Goal: Find specific page/section: Find specific page/section

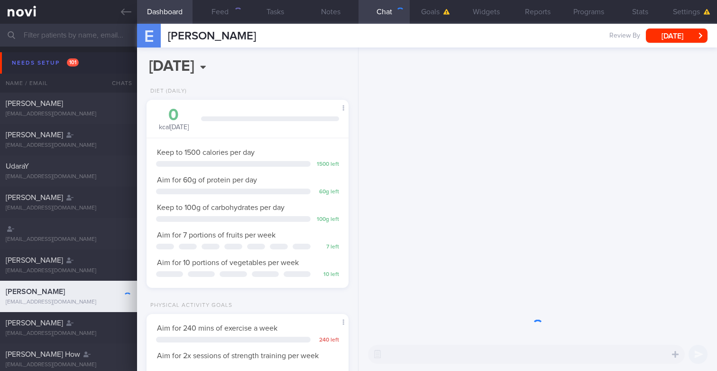
scroll to position [94, 189]
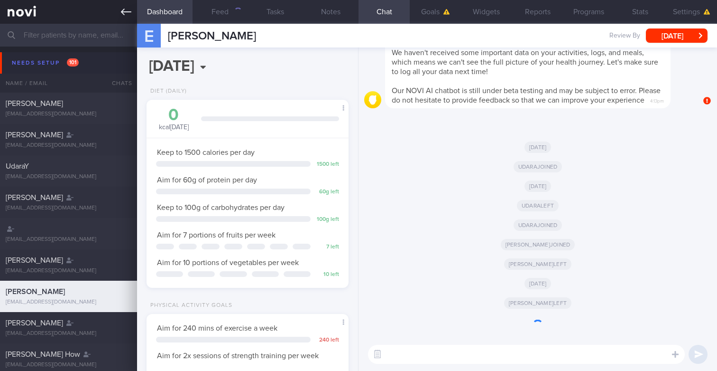
click at [127, 11] on icon at bounding box center [126, 12] width 10 height 10
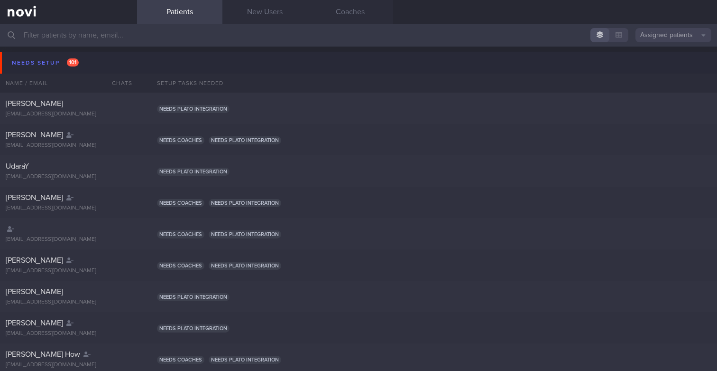
click at [664, 40] on button "Assigned patients" at bounding box center [674, 35] width 76 height 14
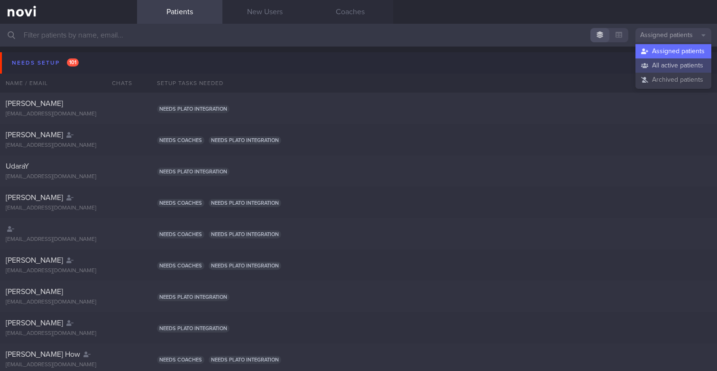
click at [642, 70] on button "All active patients" at bounding box center [674, 65] width 76 height 14
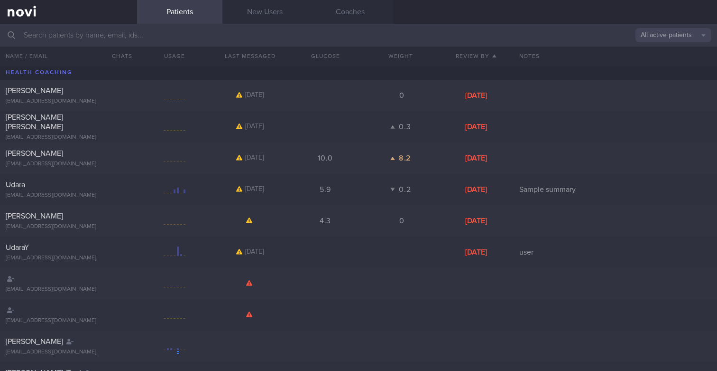
click at [516, 35] on input "text" at bounding box center [358, 35] width 717 height 23
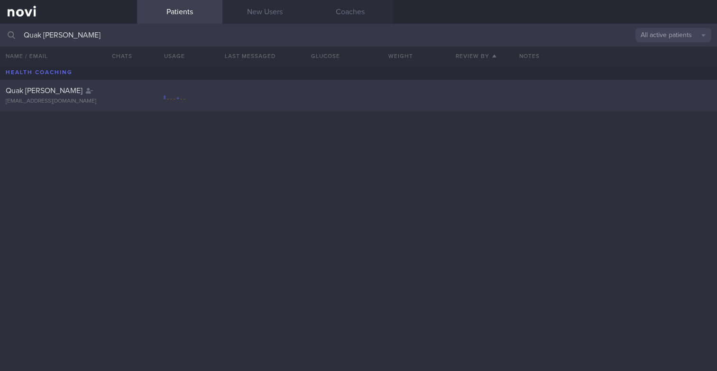
type input "Quak [PERSON_NAME]"
click at [262, 90] on div "Quak Yew Chong ycquak@gmail.com" at bounding box center [358, 95] width 717 height 31
select select "8"
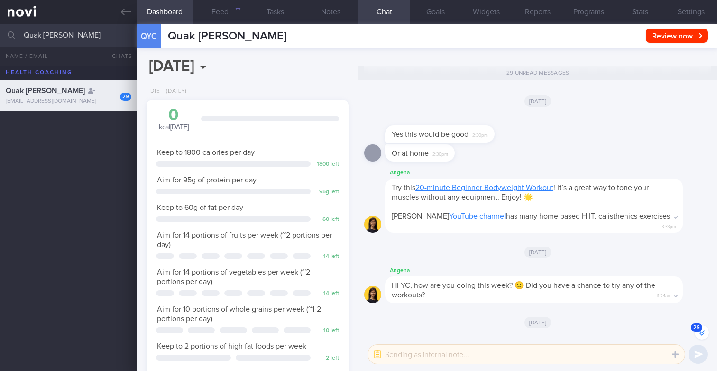
scroll to position [106, 185]
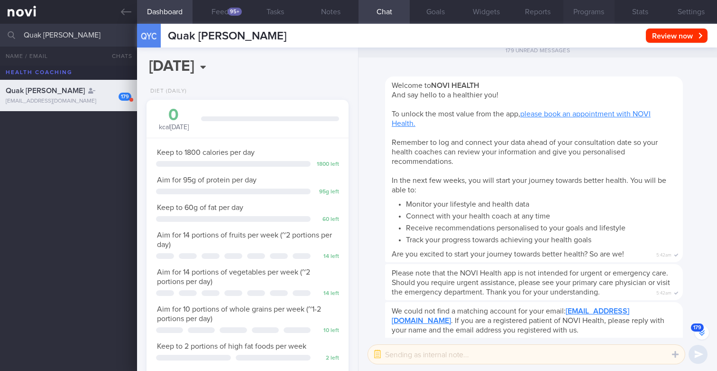
click at [587, 12] on button "Programs" at bounding box center [589, 12] width 51 height 24
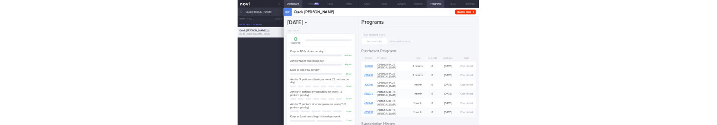
scroll to position [-15643, 0]
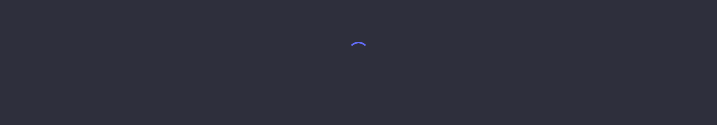
select select "8"
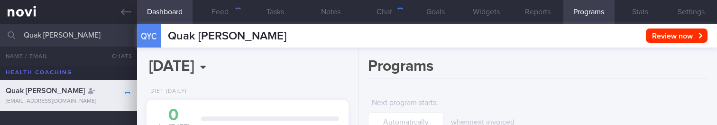
scroll to position [106, 185]
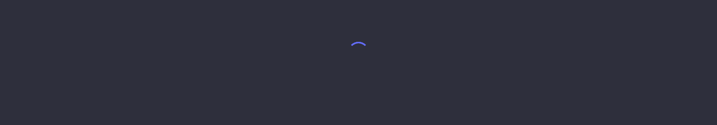
select select "8"
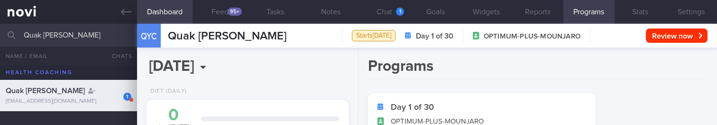
scroll to position [106, 185]
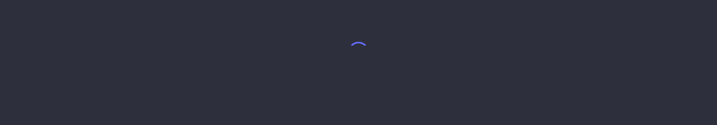
select select "8"
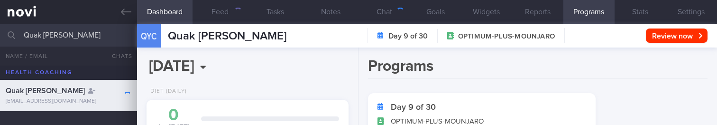
scroll to position [106, 185]
click at [102, 31] on input "Quak Yew Chong" at bounding box center [358, 35] width 717 height 23
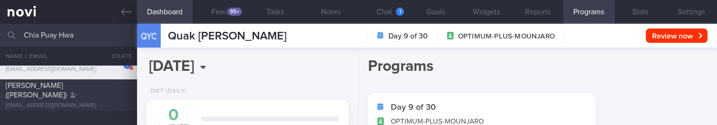
type input "Chia Puay Hwa"
click at [102, 93] on div "Chia Puay Hwa (Cheryl)" at bounding box center [67, 90] width 123 height 19
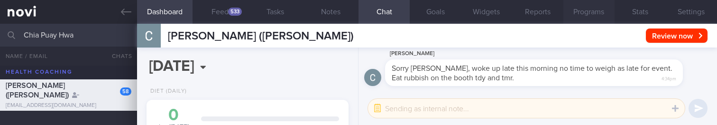
click at [600, 5] on button "Programs" at bounding box center [589, 12] width 51 height 24
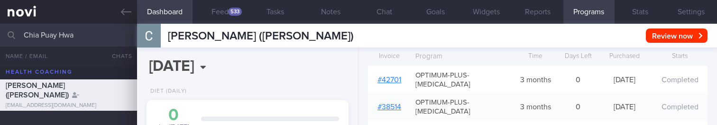
scroll to position [110, 0]
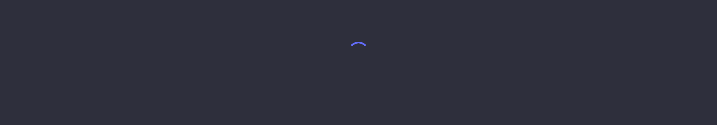
select select "8"
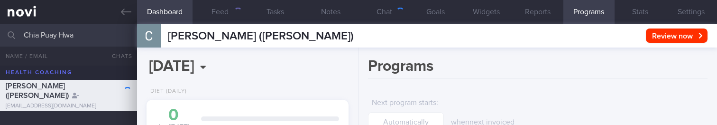
scroll to position [106, 185]
click at [494, 78] on h1 "Programs" at bounding box center [538, 68] width 340 height 22
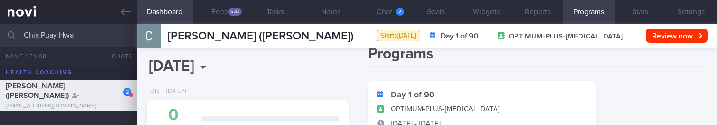
scroll to position [0, 0]
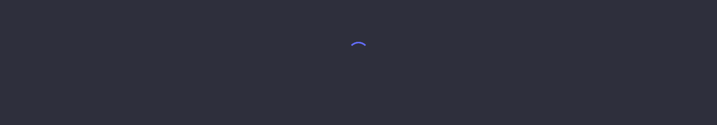
select select "8"
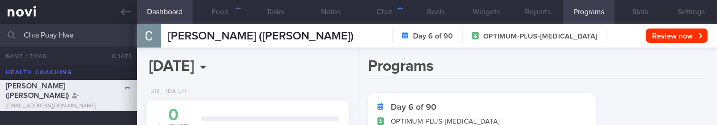
scroll to position [106, 185]
click at [105, 37] on input "Chia Puay Hwa" at bounding box center [358, 35] width 717 height 23
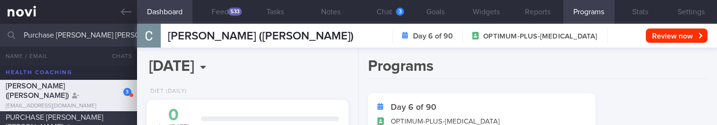
type input "Purchase Jessica Rachel"
click at [105, 117] on div "PURCHASE JESSICA RACHEL" at bounding box center [67, 121] width 123 height 19
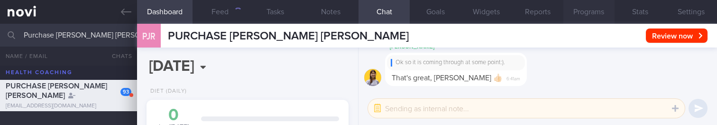
click at [580, 19] on button "Programs" at bounding box center [589, 12] width 51 height 24
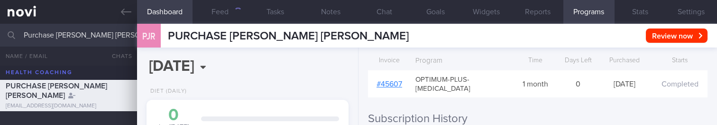
scroll to position [170, 0]
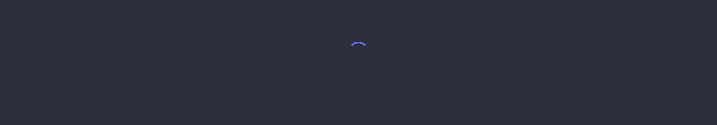
select select "8"
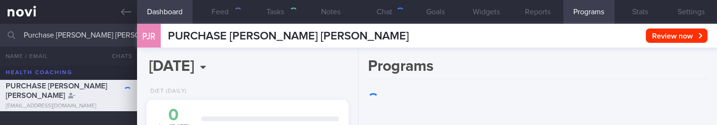
scroll to position [106, 185]
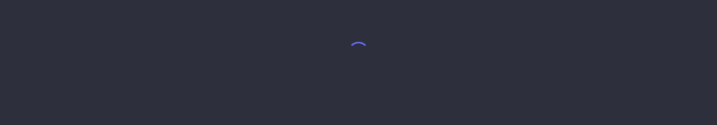
select select "8"
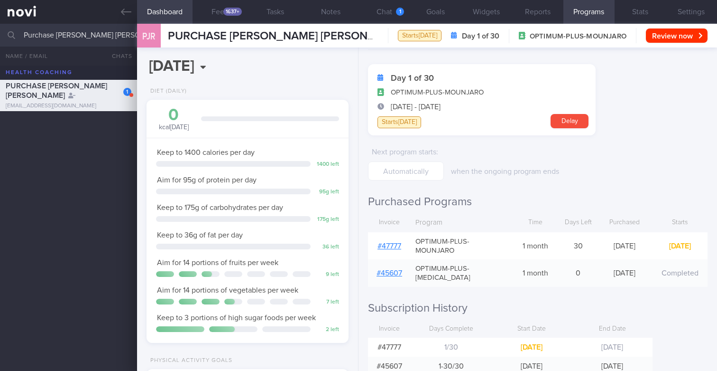
scroll to position [30, 0]
click at [90, 36] on input "Purchase [PERSON_NAME] [PERSON_NAME]" at bounding box center [358, 35] width 717 height 23
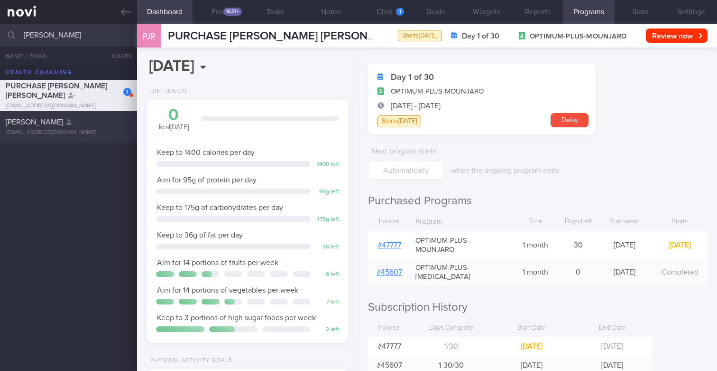
type input "Tee Hui Xian"
click at [73, 124] on div "teehuixian@gmail.com" at bounding box center [69, 132] width 126 height 7
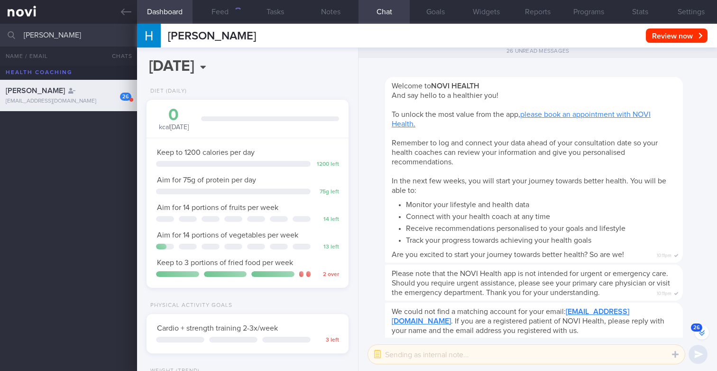
scroll to position [-2046, 0]
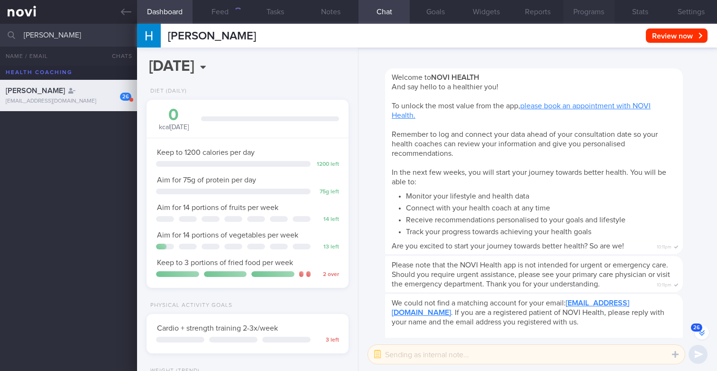
click at [587, 17] on button "Programs" at bounding box center [589, 12] width 51 height 24
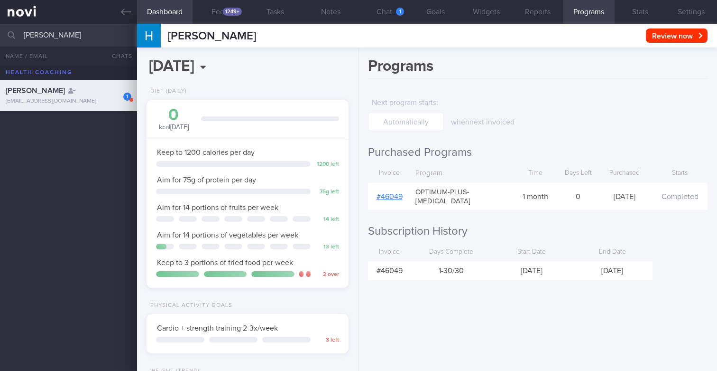
click at [529, 124] on div "Programs Next program starts : when next invoiced Purchased Programs Invoice Pr…" at bounding box center [538, 208] width 359 height 323
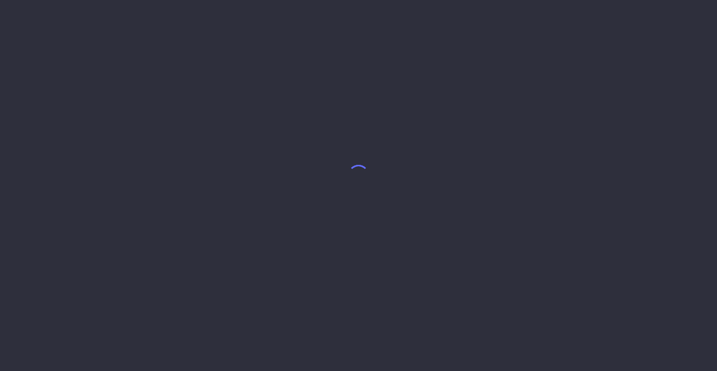
select select "8"
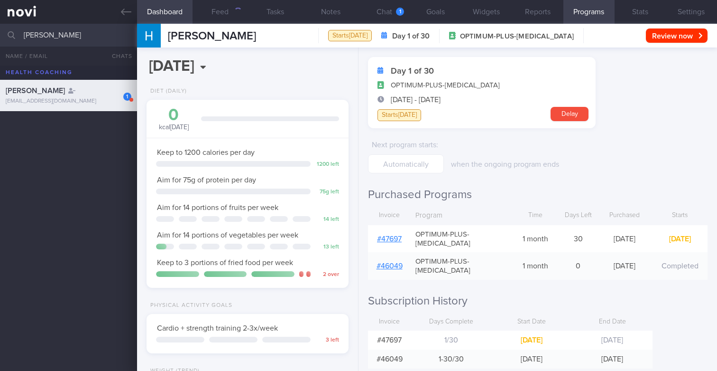
scroll to position [41, 0]
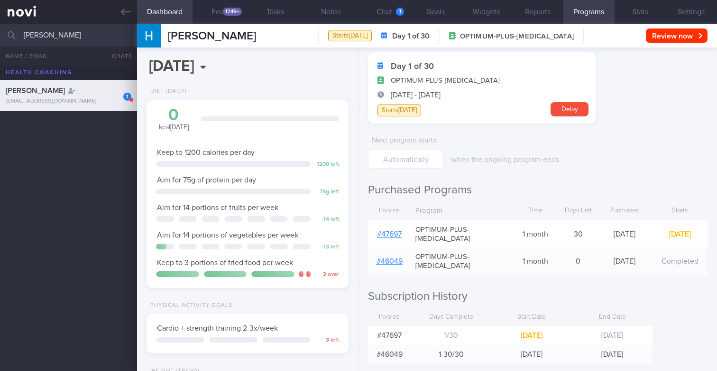
click at [500, 247] on div "OPTIMUM-PLUS-[MEDICAL_DATA]" at bounding box center [461, 261] width 101 height 28
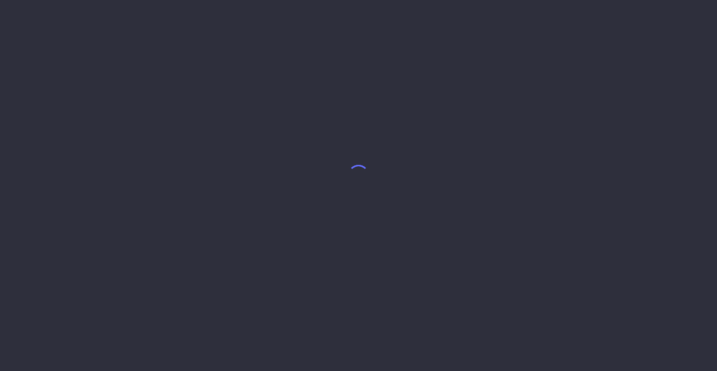
select select "8"
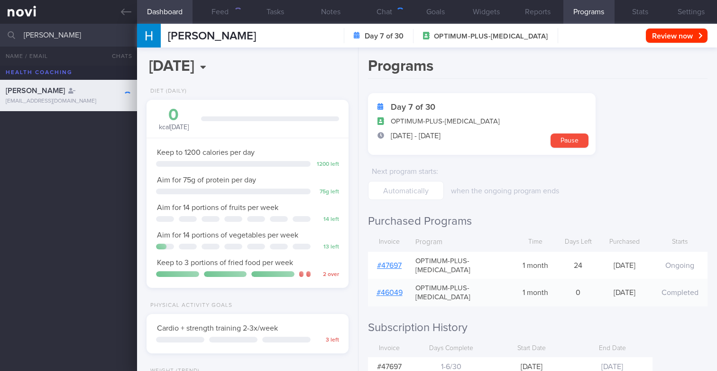
scroll to position [106, 185]
click at [103, 37] on input "[PERSON_NAME]" at bounding box center [358, 35] width 717 height 23
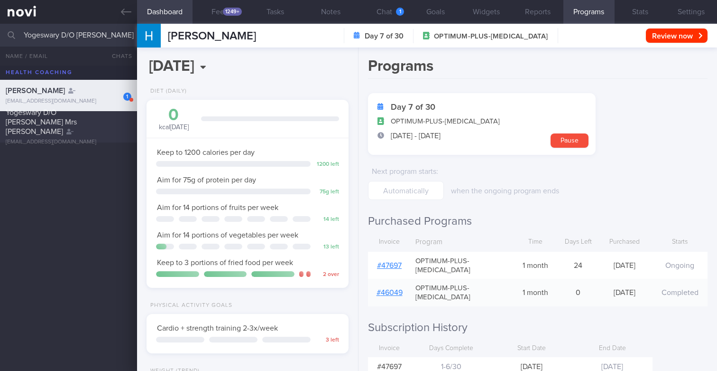
type input "Yogeswary D/O Nithiah Nandan"
click at [77, 129] on span "Yogeswary D/O Nithiah Nandan Mrs Yogeswary Kannan" at bounding box center [41, 122] width 71 height 27
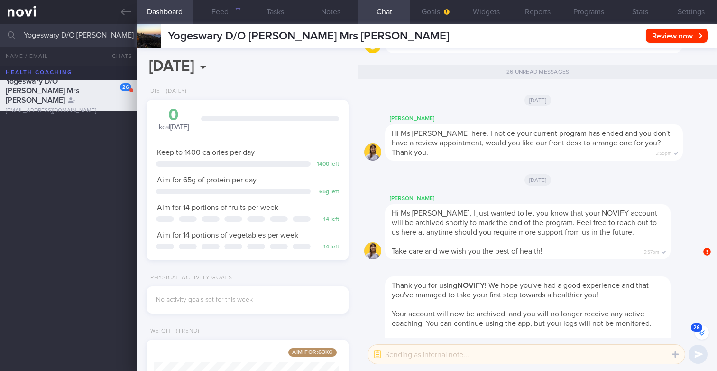
scroll to position [-1313, 0]
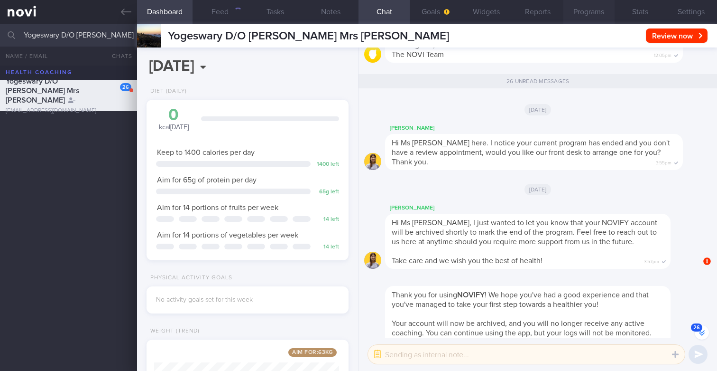
click at [577, 9] on button "Programs" at bounding box center [589, 12] width 51 height 24
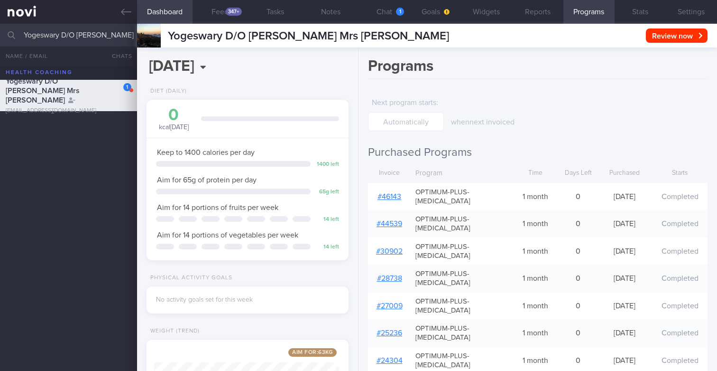
scroll to position [-766, 0]
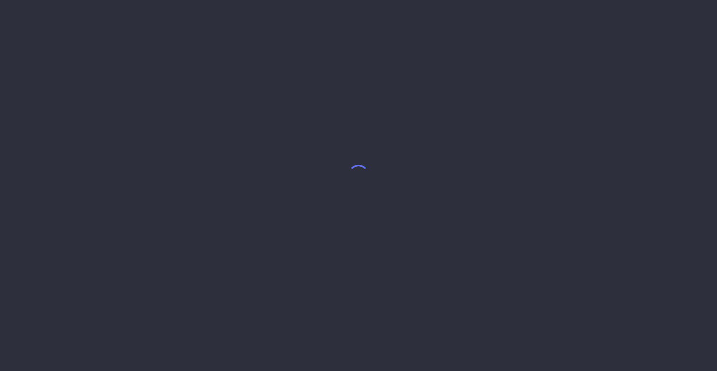
select select "8"
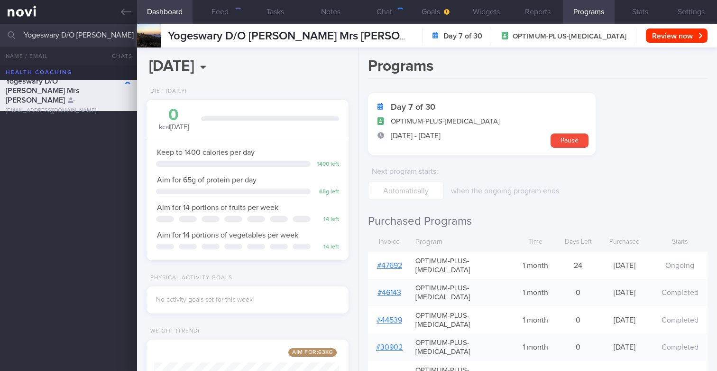
scroll to position [106, 185]
click at [97, 27] on input "Yogeswary D/O [PERSON_NAME]" at bounding box center [358, 35] width 717 height 23
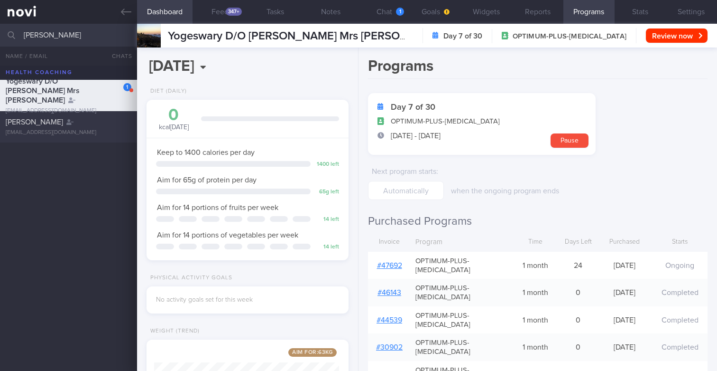
click at [65, 128] on div "[PERSON_NAME] [EMAIL_ADDRESS][DOMAIN_NAME]" at bounding box center [68, 126] width 137 height 19
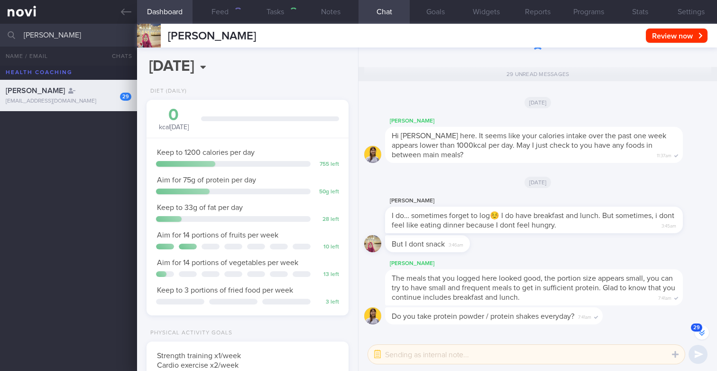
scroll to position [106, 185]
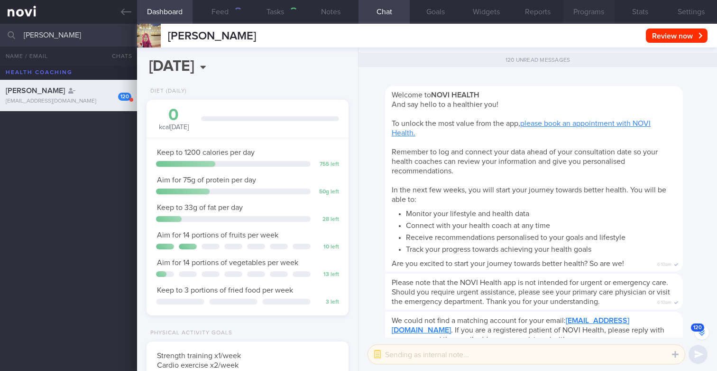
click at [579, 14] on button "Programs" at bounding box center [589, 12] width 51 height 24
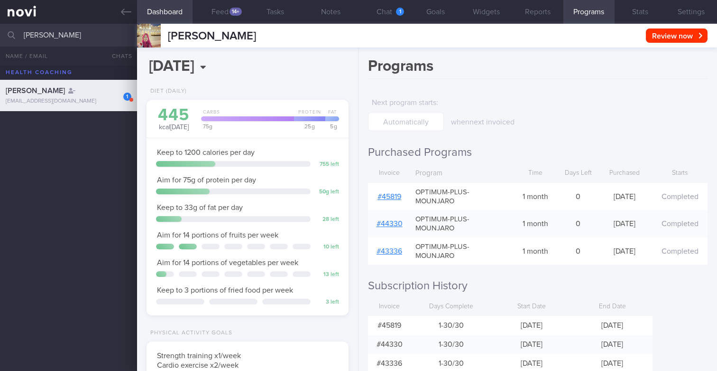
scroll to position [-6370, 0]
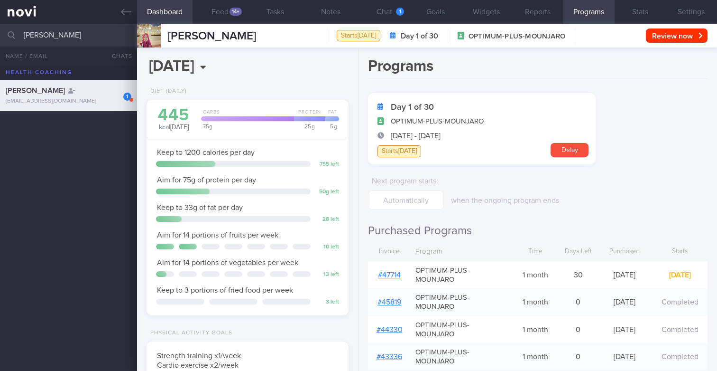
click at [94, 33] on input "[PERSON_NAME]" at bounding box center [358, 35] width 717 height 23
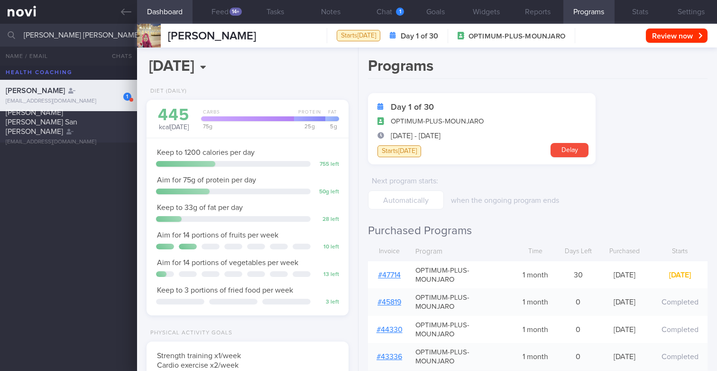
type input "[PERSON_NAME] [PERSON_NAME] San [PERSON_NAME]"
click at [78, 123] on div "[PERSON_NAME] [PERSON_NAME] San [PERSON_NAME]" at bounding box center [67, 122] width 123 height 28
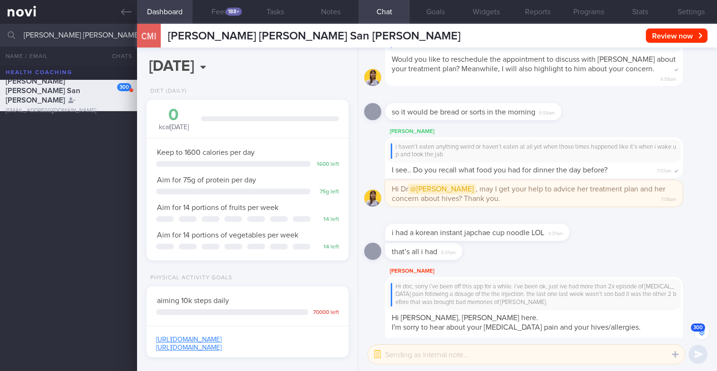
scroll to position [106, 185]
click at [593, 18] on button "Programs" at bounding box center [589, 12] width 51 height 24
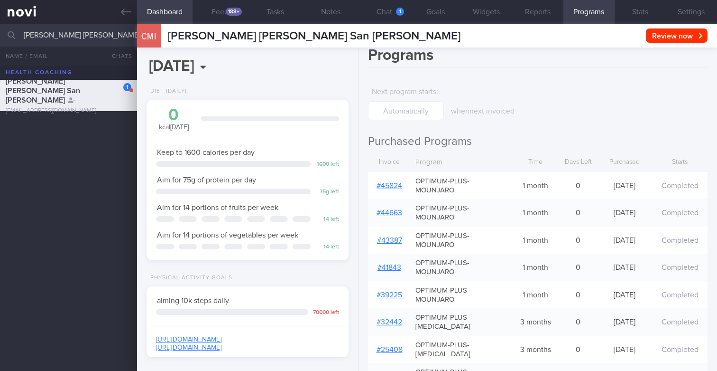
scroll to position [-752, 0]
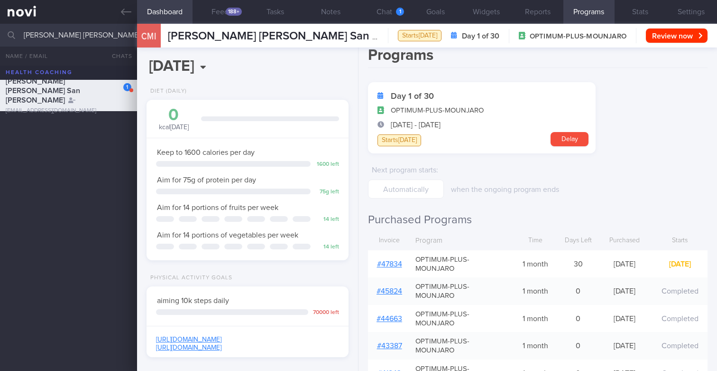
click at [97, 29] on input "[PERSON_NAME] [PERSON_NAME] San [PERSON_NAME]" at bounding box center [358, 35] width 717 height 23
click at [63, 127] on span "[PERSON_NAME] [PERSON_NAME]" at bounding box center [34, 118] width 57 height 17
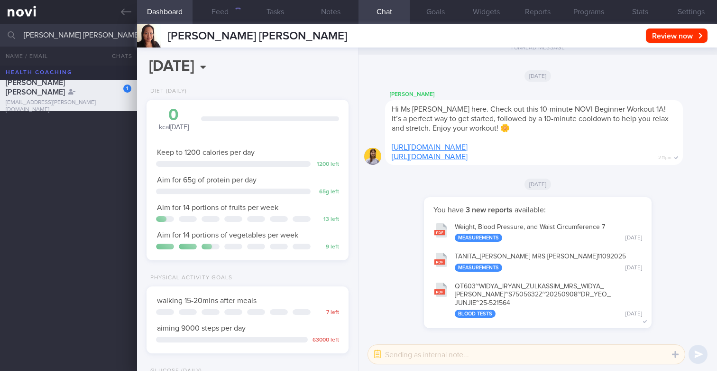
scroll to position [106, 185]
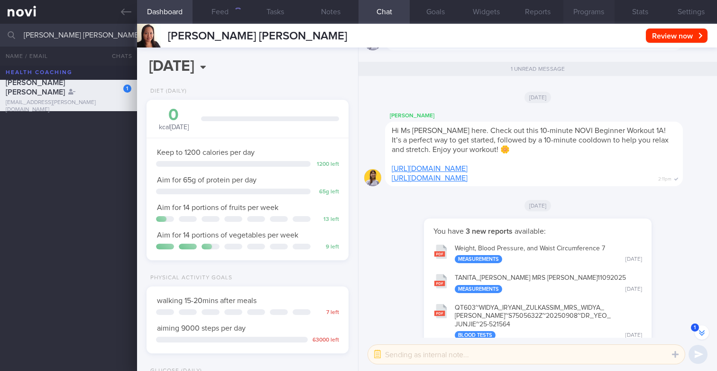
click at [599, 10] on button "Programs" at bounding box center [589, 12] width 51 height 24
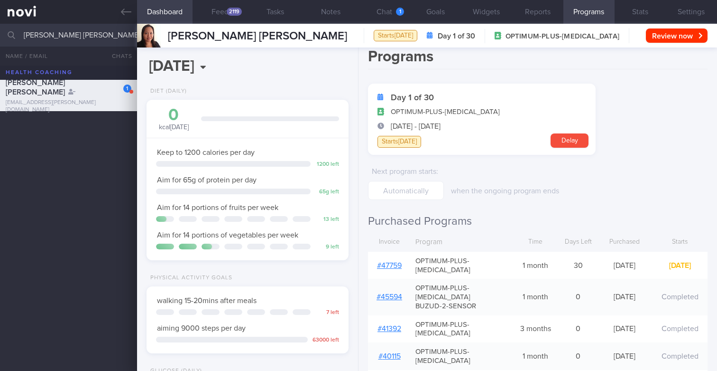
scroll to position [94, 189]
click at [121, 40] on input "[PERSON_NAME] [PERSON_NAME]" at bounding box center [358, 35] width 717 height 23
click at [83, 119] on span "PURCHASE [PERSON_NAME] [PERSON_NAME]" at bounding box center [55, 121] width 98 height 17
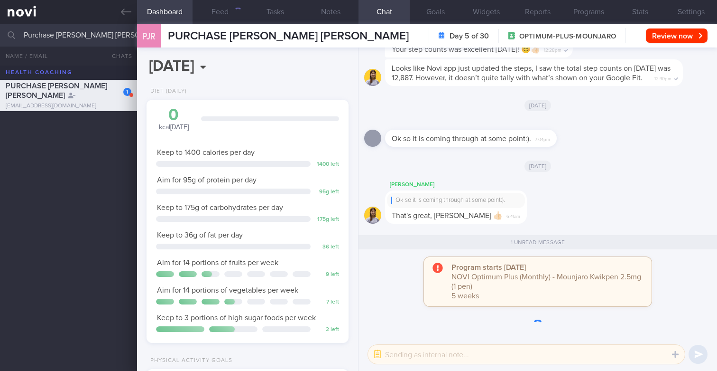
scroll to position [106, 185]
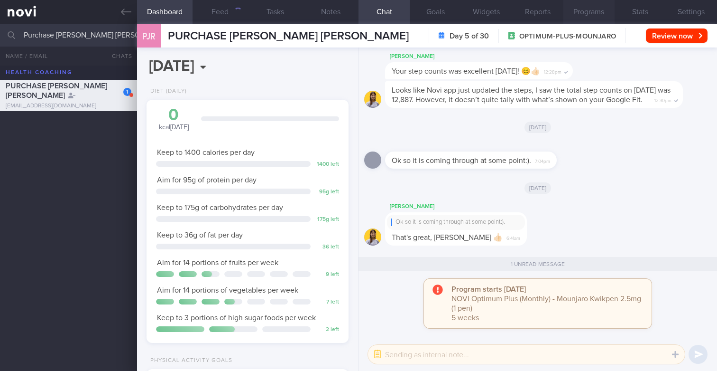
click at [579, 9] on button "Programs" at bounding box center [589, 12] width 51 height 24
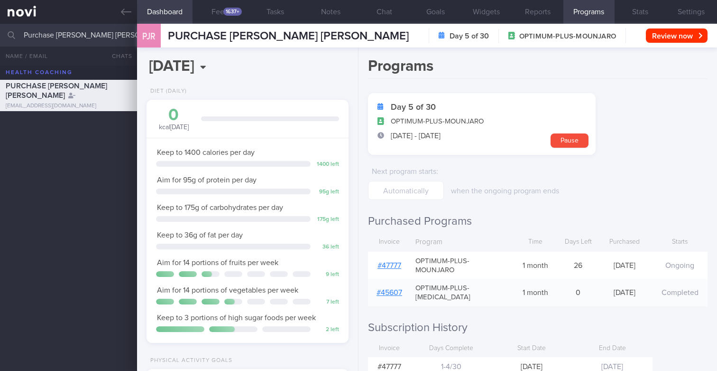
click at [76, 32] on input "Purchase [PERSON_NAME] [PERSON_NAME]" at bounding box center [358, 35] width 717 height 23
type input "Chia Puay Hwa"
click at [51, 121] on span "[PERSON_NAME] ([PERSON_NAME])" at bounding box center [36, 121] width 61 height 17
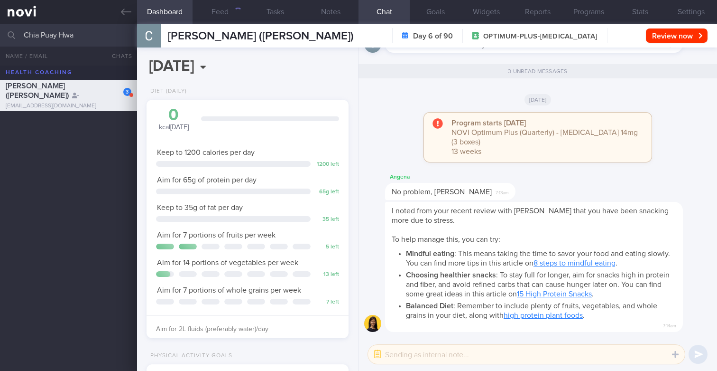
scroll to position [106, 185]
click at [567, 10] on button "Programs" at bounding box center [589, 12] width 51 height 24
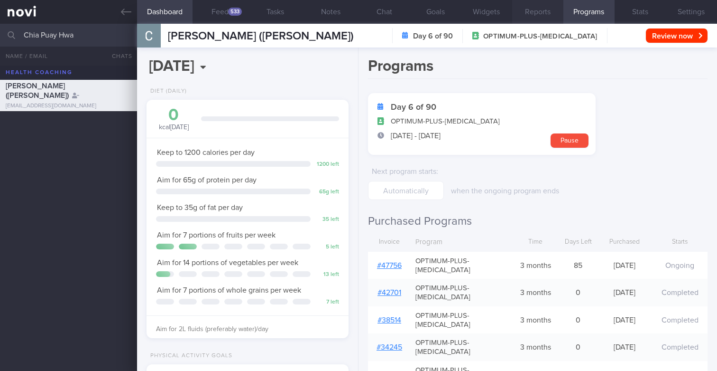
click at [545, 15] on button "Reports" at bounding box center [537, 12] width 51 height 24
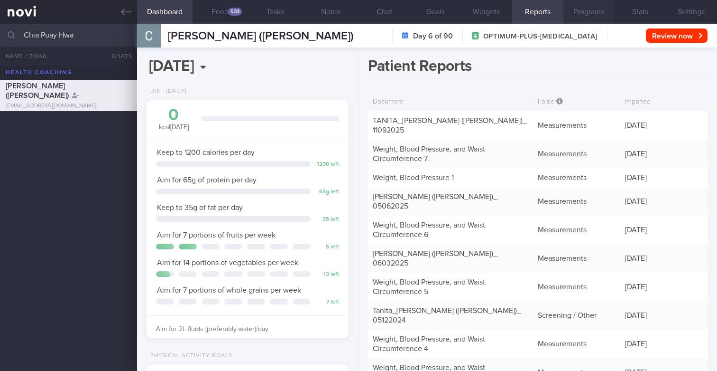
click at [593, 19] on button "Programs" at bounding box center [589, 12] width 51 height 24
